Goal: Use online tool/utility: Utilize a website feature to perform a specific function

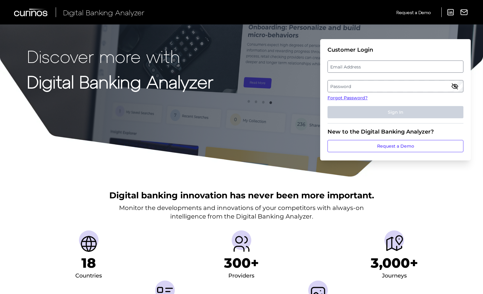
click at [341, 66] on label "Email Address" at bounding box center [395, 66] width 135 height 11
click at [341, 66] on input "email" at bounding box center [395, 67] width 136 height 12
type input "[PERSON_NAME][EMAIL_ADDRESS][PERSON_NAME][DOMAIN_NAME]"
click at [371, 84] on label "Password" at bounding box center [395, 86] width 135 height 11
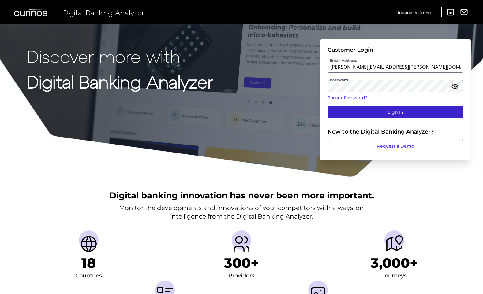
click at [390, 110] on button "Sign In" at bounding box center [395, 112] width 136 height 12
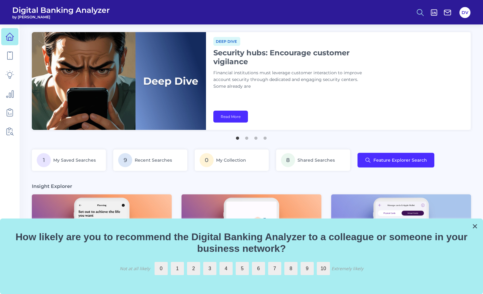
click at [419, 11] on icon at bounding box center [420, 12] width 9 height 9
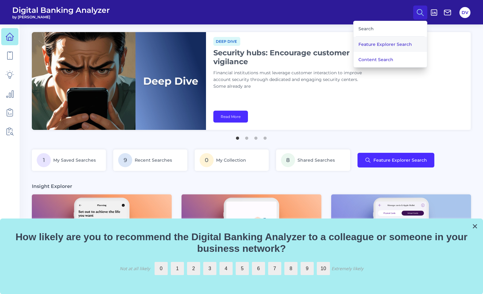
click at [397, 45] on button "Feature Explorer Search" at bounding box center [389, 44] width 73 height 15
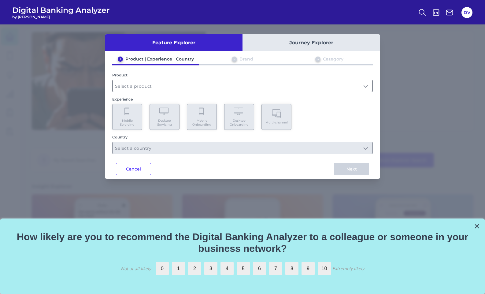
click at [177, 88] on input "text" at bounding box center [243, 86] width 260 height 12
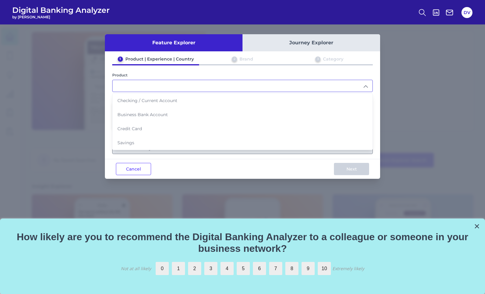
click at [138, 86] on input "text" at bounding box center [243, 86] width 260 height 12
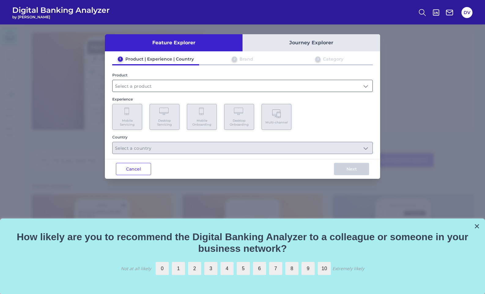
click at [136, 86] on input "text" at bounding box center [243, 86] width 260 height 12
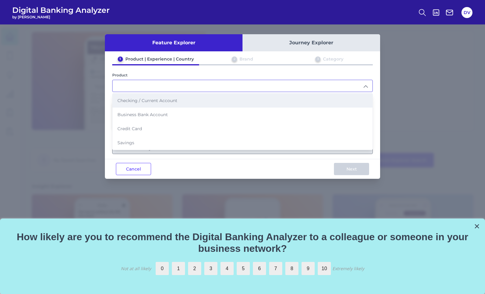
click at [139, 103] on li "Checking / Current Account" at bounding box center [243, 101] width 260 height 14
type input "Checking / Current Account"
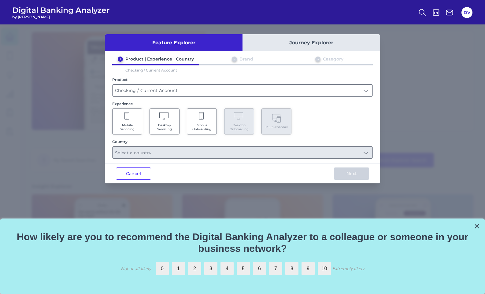
click at [125, 122] on Servicing "Mobile Servicing" at bounding box center [127, 122] width 30 height 26
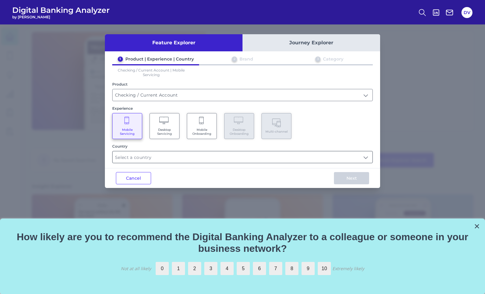
click at [140, 158] on input "text" at bounding box center [243, 157] width 260 height 12
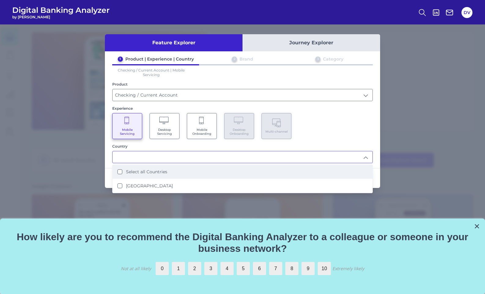
click at [120, 173] on Countries "Select all Countries" at bounding box center [119, 172] width 5 height 5
type input "Select all Countries"
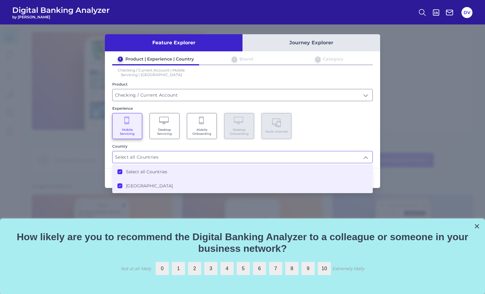
click at [342, 143] on div "1 Product | Experience | Country 2 Brand 3 Category Checking / Current Account …" at bounding box center [242, 109] width 275 height 107
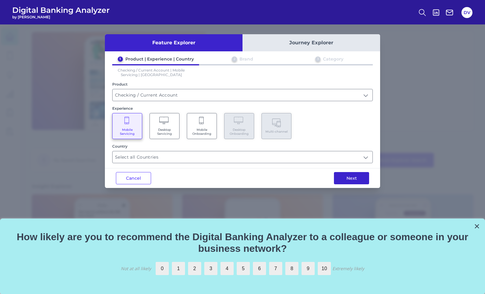
click at [356, 178] on button "Next" at bounding box center [351, 178] width 35 height 12
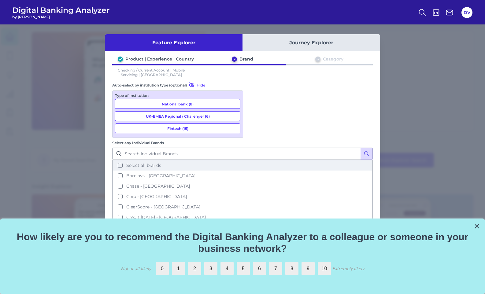
click at [254, 160] on button "Select all brands" at bounding box center [242, 165] width 259 height 10
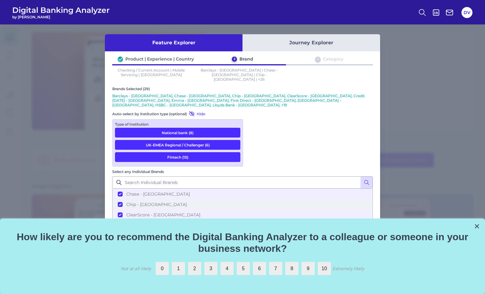
scroll to position [28, 0]
click at [476, 226] on button "×" at bounding box center [477, 227] width 6 height 10
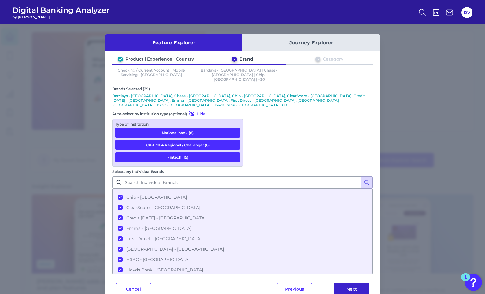
click at [342, 283] on button "Next" at bounding box center [351, 289] width 35 height 12
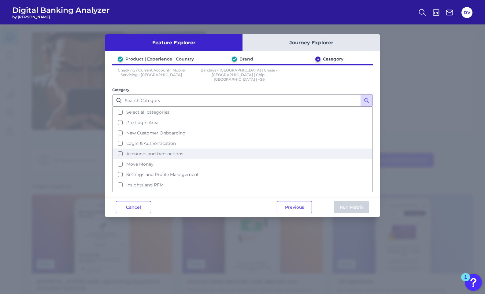
scroll to position [0, 0]
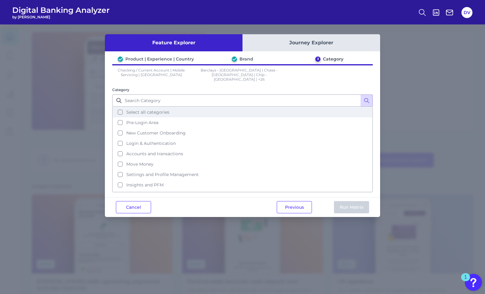
click at [121, 110] on button "Select all categories" at bounding box center [242, 112] width 259 height 10
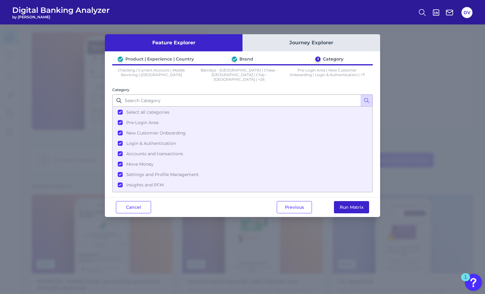
click at [350, 203] on button "Run Matrix" at bounding box center [351, 207] width 35 height 12
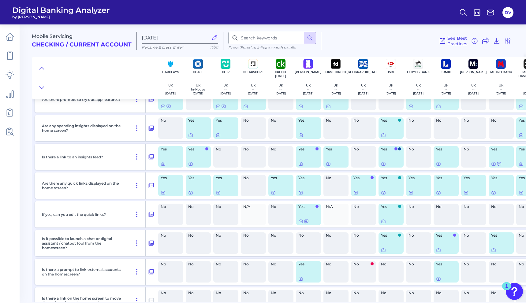
scroll to position [1281, -1]
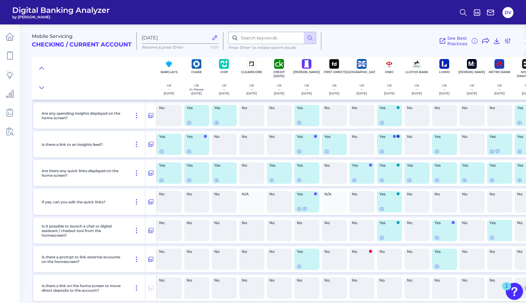
scroll to position [1293, 0]
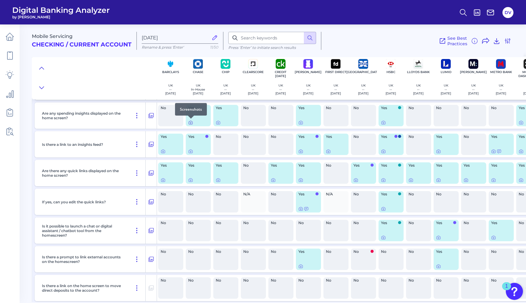
click at [189, 123] on icon at bounding box center [190, 122] width 5 height 5
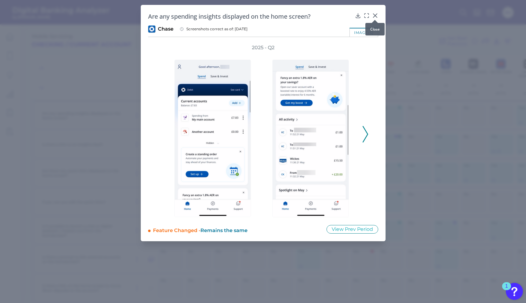
click at [373, 16] on icon at bounding box center [375, 16] width 6 height 6
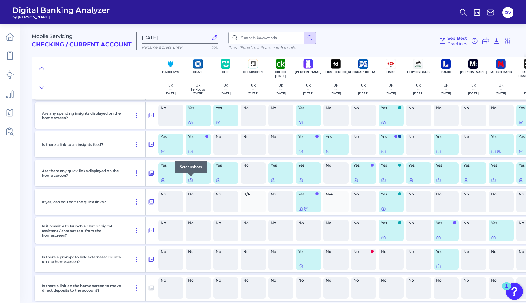
click at [189, 181] on icon at bounding box center [190, 180] width 5 height 5
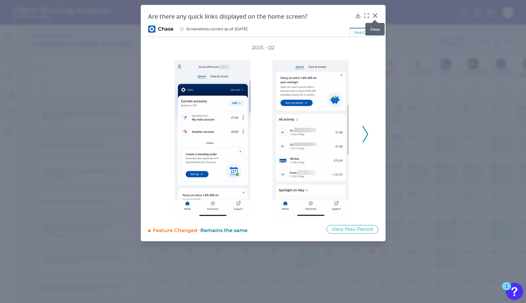
click at [374, 15] on icon at bounding box center [375, 16] width 6 height 6
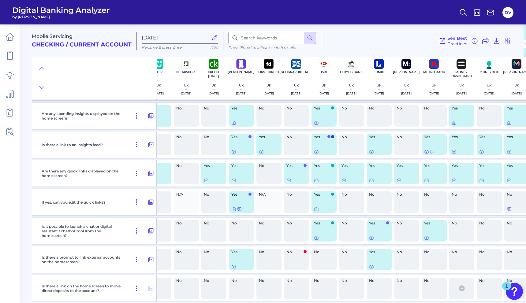
scroll to position [1293, 69]
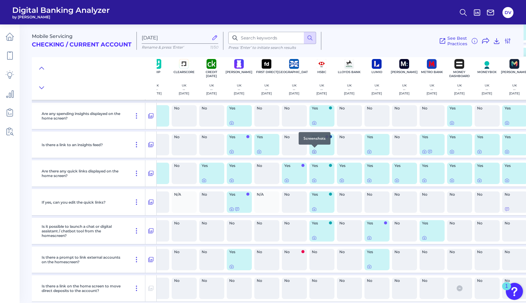
click at [314, 151] on icon at bounding box center [314, 151] width 5 height 5
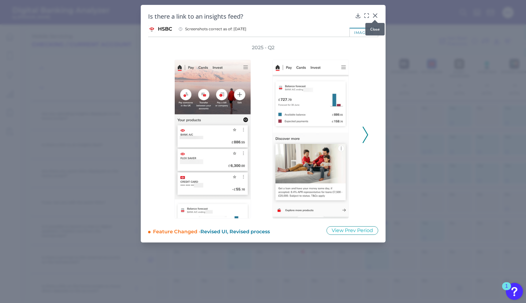
click at [376, 14] on icon at bounding box center [375, 16] width 6 height 6
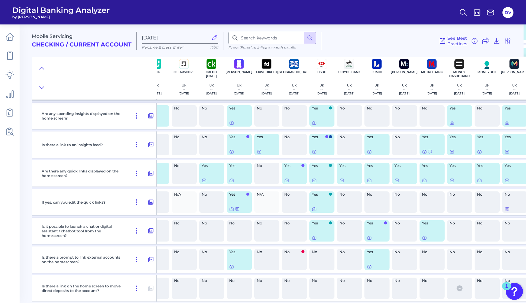
click at [321, 145] on div "Yes" at bounding box center [321, 144] width 25 height 21
click at [315, 152] on icon at bounding box center [314, 151] width 1 height 1
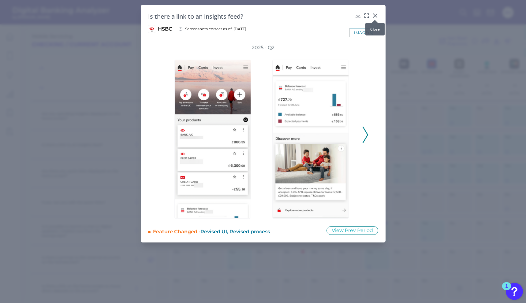
click at [374, 14] on icon at bounding box center [375, 16] width 4 height 4
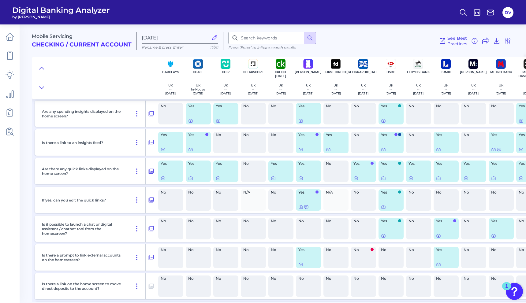
scroll to position [1295, 0]
click at [190, 150] on icon at bounding box center [190, 149] width 1 height 1
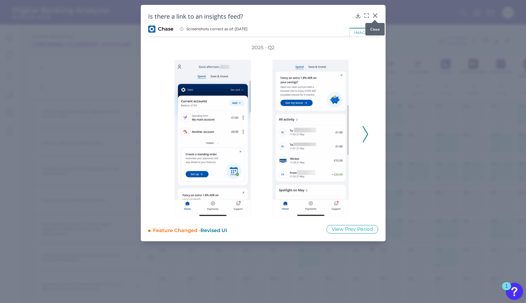
click at [375, 13] on icon at bounding box center [375, 16] width 6 height 6
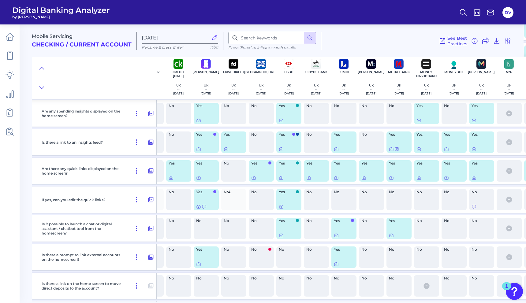
scroll to position [1296, 103]
click at [391, 148] on div at bounding box center [391, 145] width 6 height 6
click at [389, 149] on icon at bounding box center [390, 149] width 5 height 5
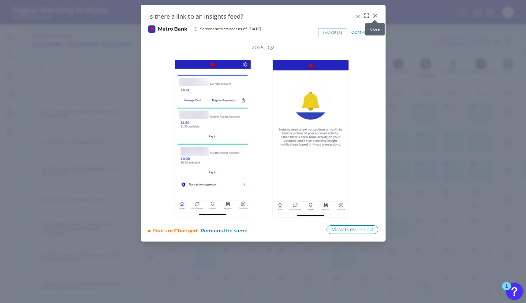
click at [374, 16] on icon at bounding box center [375, 16] width 6 height 6
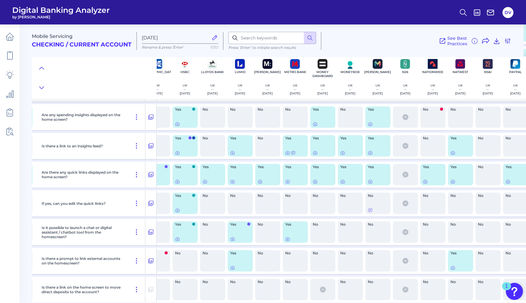
scroll to position [1298, 210]
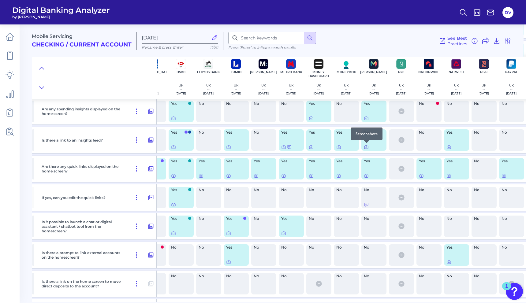
click at [365, 147] on icon at bounding box center [366, 147] width 5 height 5
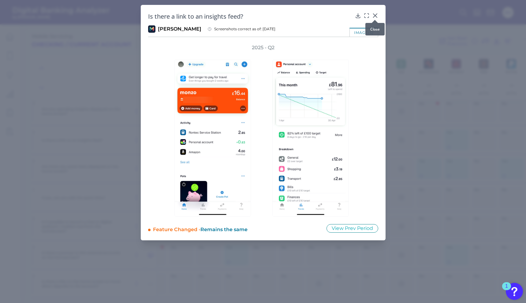
click at [377, 14] on icon at bounding box center [375, 16] width 6 height 6
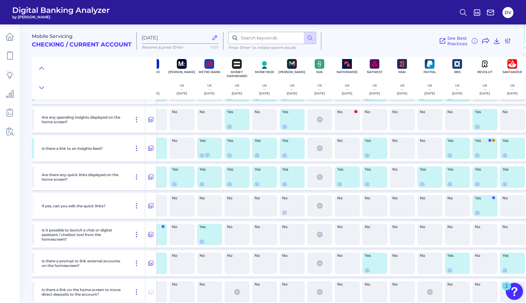
scroll to position [1289, 299]
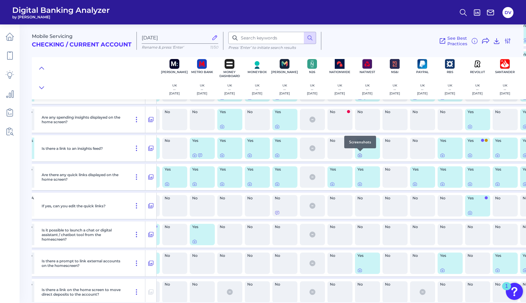
click at [360, 155] on icon at bounding box center [359, 155] width 1 height 1
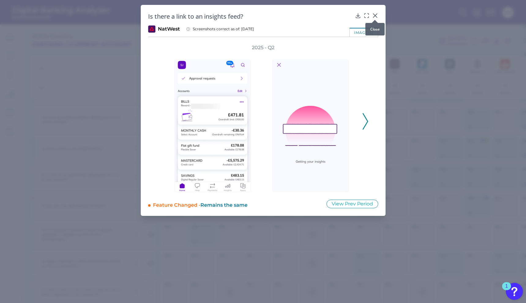
click at [375, 15] on icon at bounding box center [375, 16] width 4 height 4
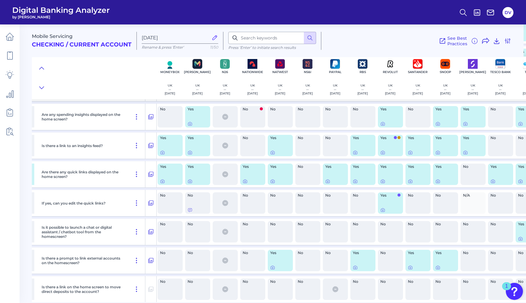
scroll to position [1292, 390]
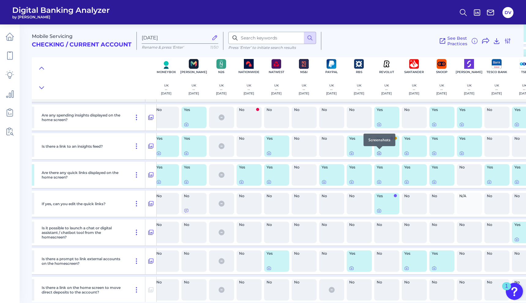
click at [379, 153] on icon at bounding box center [379, 153] width 5 height 5
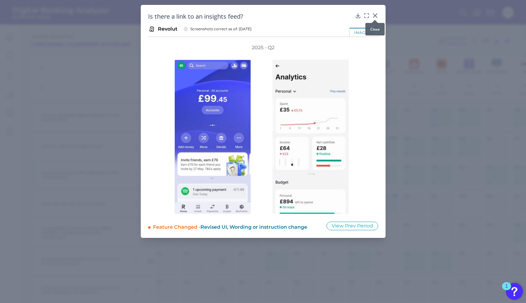
click at [375, 15] on icon at bounding box center [375, 16] width 6 height 6
